Goal: Find specific page/section: Find specific page/section

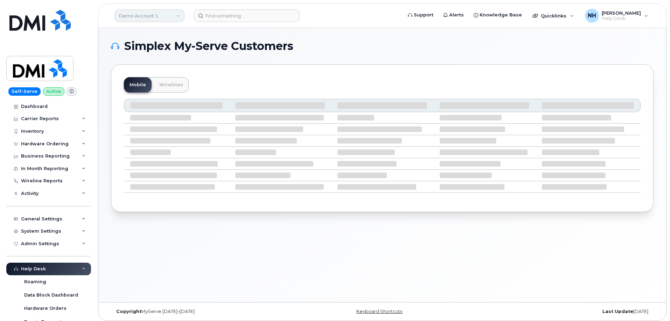
click at [177, 15] on link "Demo Account 1" at bounding box center [149, 15] width 70 height 13
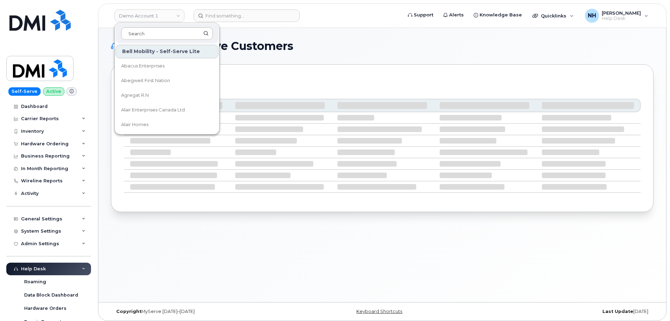
click at [153, 31] on input at bounding box center [167, 33] width 92 height 13
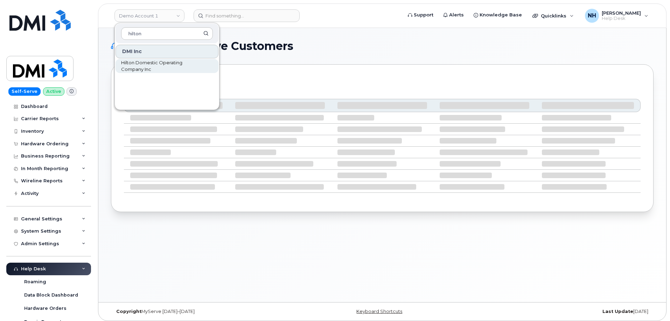
type input "hilton"
click at [150, 68] on span "Hilton Domestic Operating Company Inc" at bounding box center [161, 66] width 80 height 14
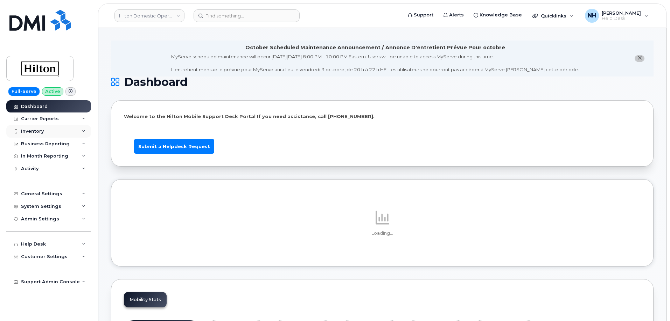
click at [85, 129] on div "Inventory" at bounding box center [48, 131] width 85 height 13
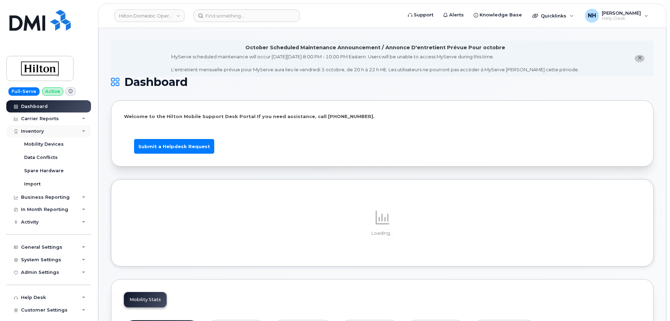
click at [85, 129] on div "Inventory" at bounding box center [48, 131] width 85 height 13
